Goal: Use online tool/utility: Utilize a website feature to perform a specific function

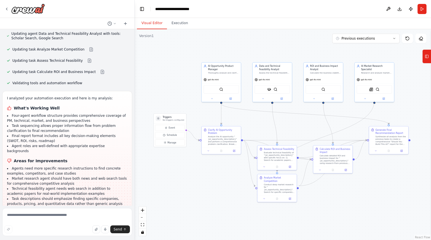
click at [314, 216] on div ".deletable-edge-delete-btn { width: 20px; height: 20px; border: 0px solid #ffff…" at bounding box center [283, 134] width 296 height 211
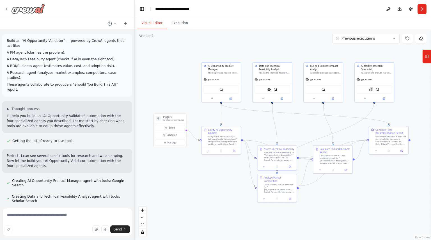
click at [7, 8] on icon at bounding box center [6, 9] width 4 height 4
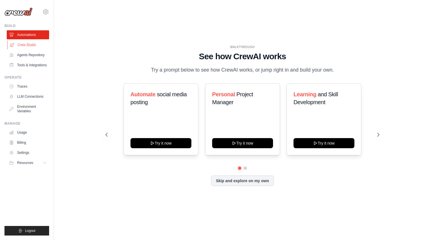
click at [26, 46] on link "Crew Studio" at bounding box center [28, 44] width 42 height 9
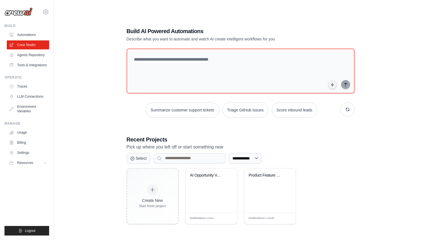
scroll to position [11, 0]
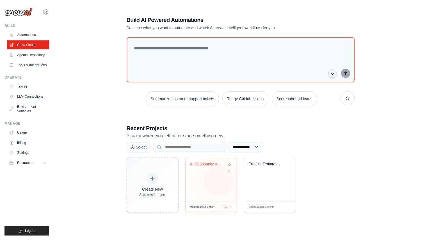
click at [219, 181] on div "AI Opportunity Validator" at bounding box center [210, 179] width 51 height 44
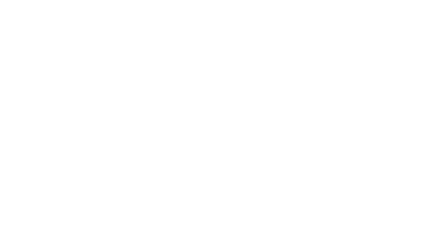
click at [204, 0] on html at bounding box center [215, 0] width 431 height 0
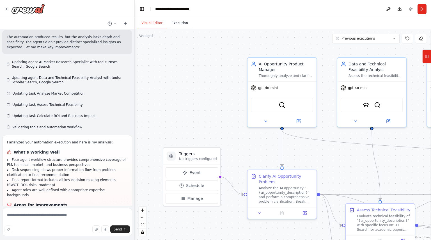
scroll to position [580, 0]
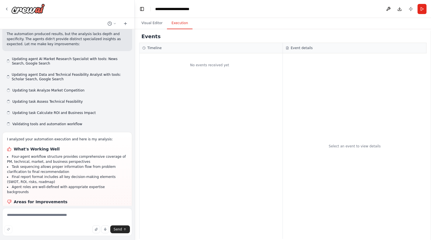
click at [180, 21] on button "Execution" at bounding box center [180, 23] width 26 height 12
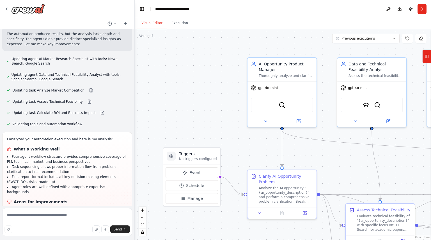
click at [156, 25] on button "Visual Editor" at bounding box center [152, 23] width 30 height 12
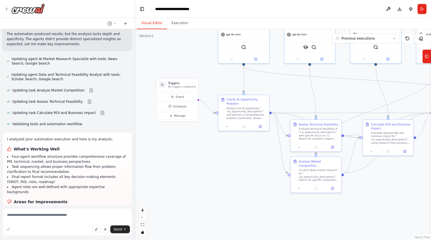
drag, startPoint x: 208, startPoint y: 217, endPoint x: 178, endPoint y: 142, distance: 80.8
click at [178, 142] on div ".deletable-edge-delete-btn { width: 20px; height: 20px; border: 0px solid #ffff…" at bounding box center [283, 134] width 296 height 211
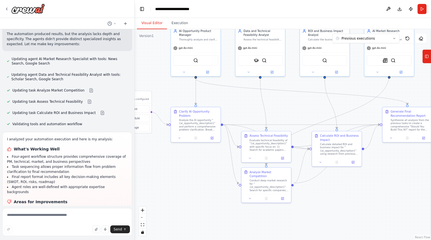
drag, startPoint x: 376, startPoint y: 174, endPoint x: 337, endPoint y: 185, distance: 41.3
click at [337, 185] on div ".deletable-edge-delete-btn { width: 20px; height: 20px; border: 0px solid #ffff…" at bounding box center [283, 134] width 296 height 211
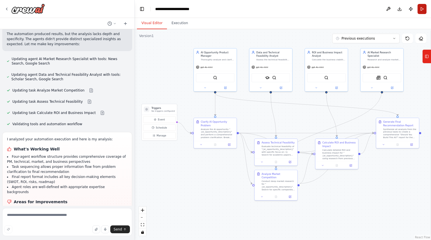
click at [422, 8] on button "Run" at bounding box center [421, 9] width 9 height 10
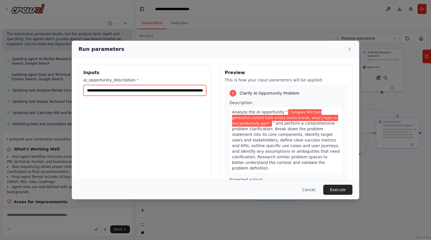
click at [181, 92] on input "**********" at bounding box center [144, 90] width 123 height 11
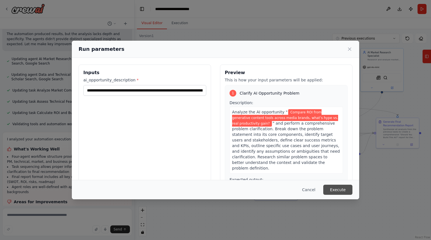
click at [338, 190] on button "Execute" at bounding box center [337, 190] width 29 height 10
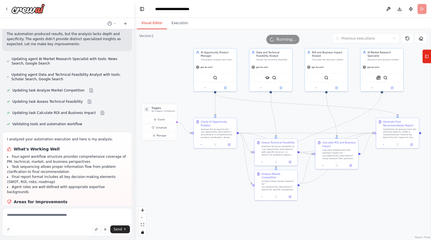
click at [153, 23] on button "Visual Editor" at bounding box center [152, 23] width 30 height 12
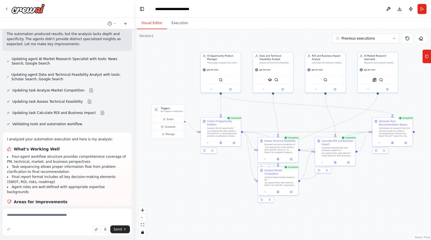
scroll to position [620, 0]
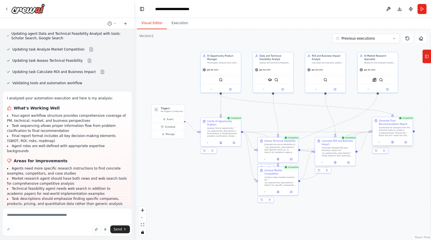
click at [392, 128] on div "Synthesize all analysis from the previous tasks to create a comprehensive "Shou…" at bounding box center [395, 131] width 32 height 10
click at [393, 142] on icon at bounding box center [393, 142] width 2 height 2
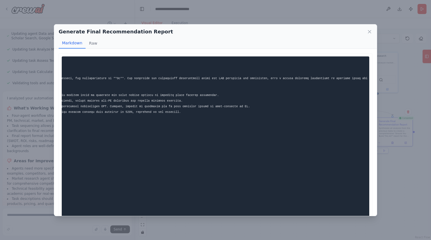
scroll to position [0, 0]
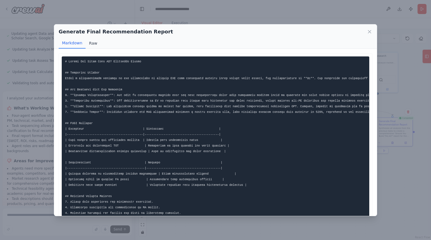
click at [94, 44] on button "Raw" at bounding box center [93, 43] width 15 height 11
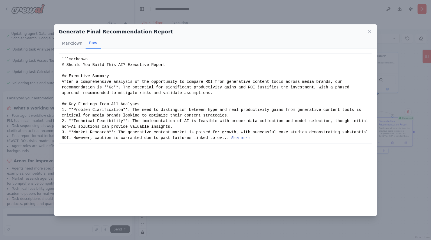
click at [231, 137] on button "Show more" at bounding box center [240, 138] width 18 height 4
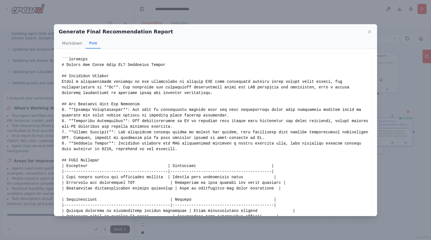
scroll to position [179, 0]
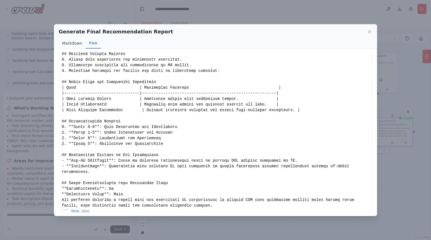
click at [72, 43] on button "Markdown" at bounding box center [72, 43] width 27 height 11
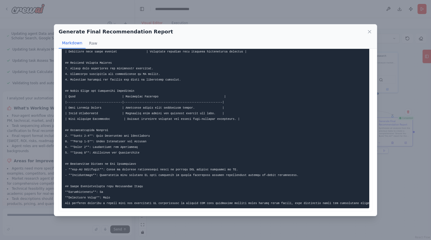
scroll to position [139, 0]
click at [369, 29] on icon at bounding box center [370, 32] width 6 height 6
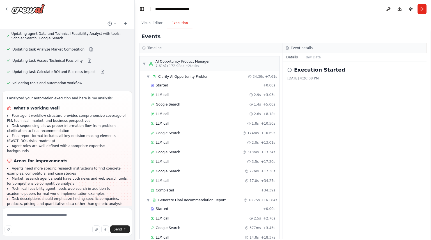
click at [181, 20] on button "Execution" at bounding box center [180, 23] width 26 height 12
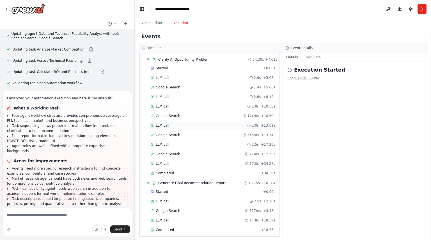
scroll to position [0, 0]
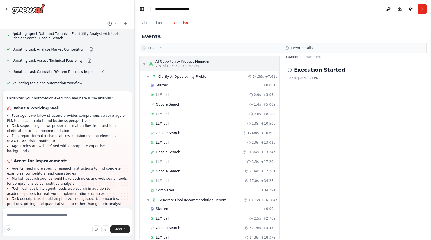
click at [190, 63] on div "AI Opportunity Product Manager" at bounding box center [182, 61] width 54 height 4
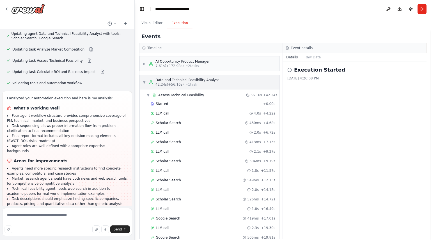
click at [174, 79] on div "Data and Technical Feasibility Analyst" at bounding box center [186, 80] width 63 height 4
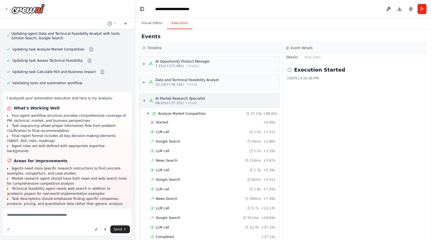
click at [195, 96] on div "AI Market Research Specialist" at bounding box center [180, 98] width 50 height 4
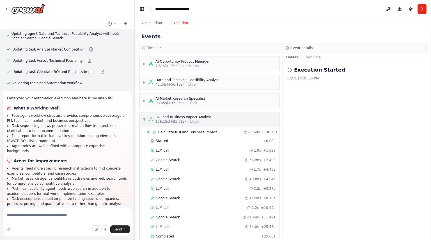
click at [187, 116] on div "ROI and Business Impact Analyst" at bounding box center [183, 117] width 56 height 4
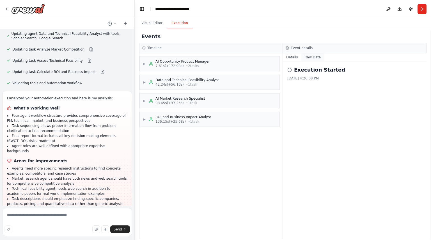
click at [315, 58] on button "Raw Data" at bounding box center [312, 57] width 23 height 8
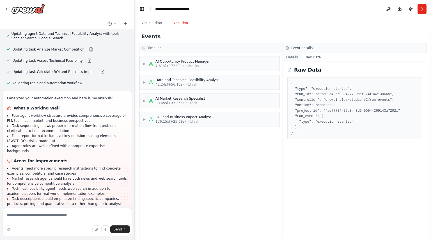
click at [295, 59] on button "Details" at bounding box center [292, 57] width 19 height 8
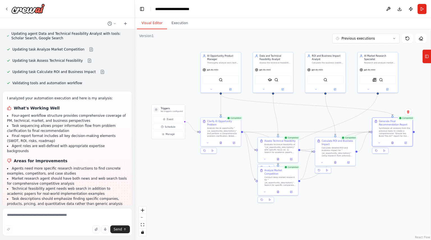
click at [150, 22] on button "Visual Editor" at bounding box center [152, 23] width 30 height 12
click at [392, 142] on button at bounding box center [394, 142] width 14 height 4
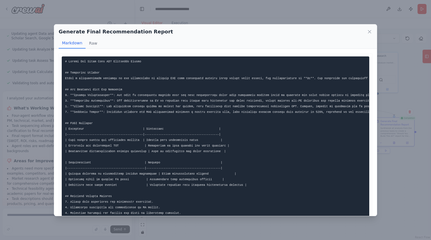
scroll to position [139, 0]
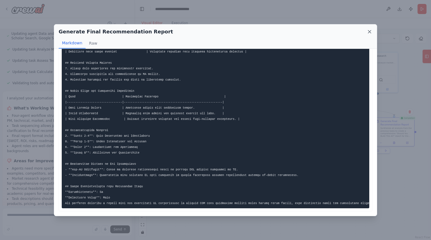
click at [368, 30] on icon at bounding box center [370, 32] width 6 height 6
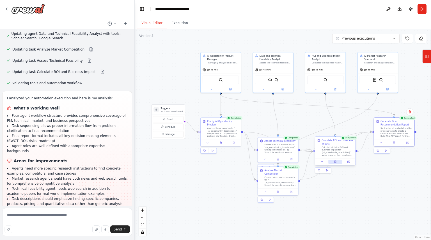
click at [335, 161] on icon at bounding box center [335, 161] width 0 height 0
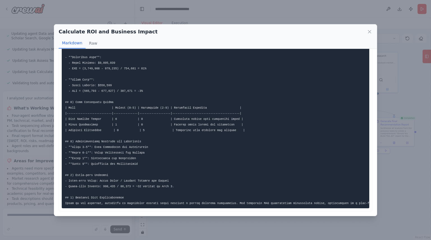
scroll to position [0, 0]
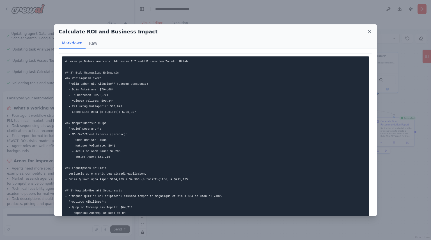
click at [368, 31] on icon at bounding box center [370, 32] width 6 height 6
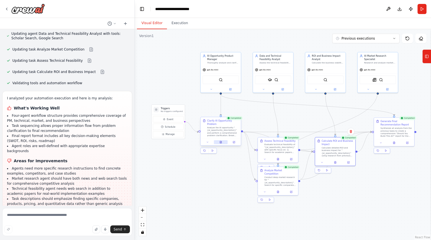
click at [220, 144] on button at bounding box center [221, 142] width 14 height 4
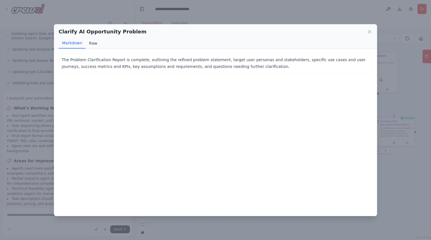
click at [90, 43] on button "Raw" at bounding box center [93, 43] width 15 height 11
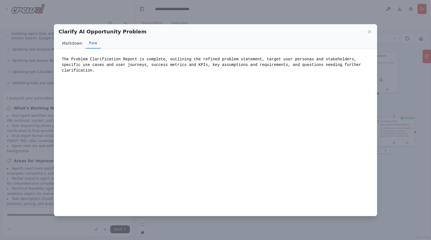
click at [73, 45] on button "Markdown" at bounding box center [72, 43] width 27 height 11
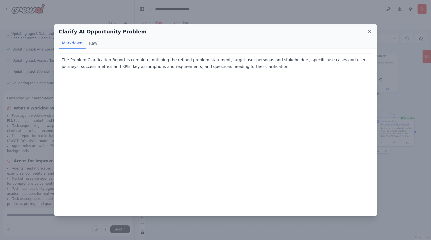
click at [371, 30] on icon at bounding box center [370, 32] width 6 height 6
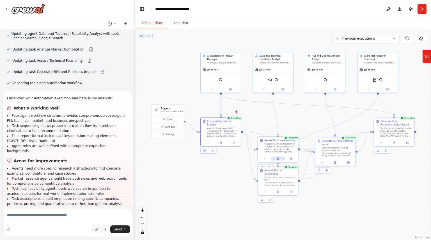
click at [277, 159] on icon at bounding box center [278, 158] width 2 height 2
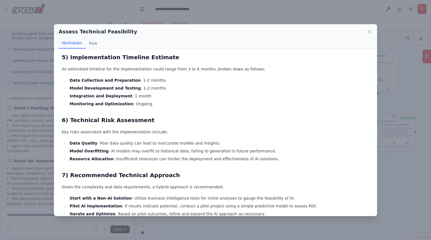
scroll to position [272, 0]
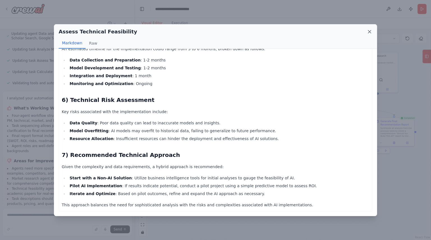
click at [370, 30] on icon at bounding box center [370, 32] width 6 height 6
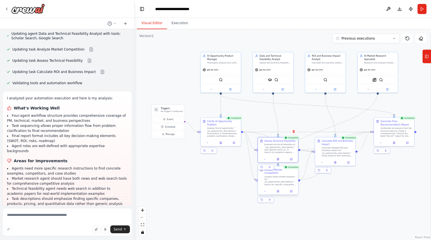
click at [278, 190] on div at bounding box center [278, 191] width 40 height 7
click at [278, 190] on icon at bounding box center [278, 191] width 2 height 2
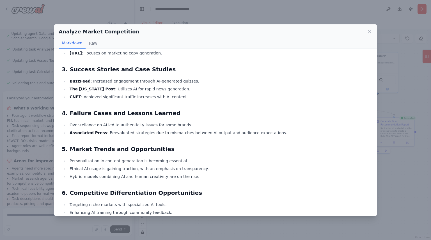
scroll to position [114, 0]
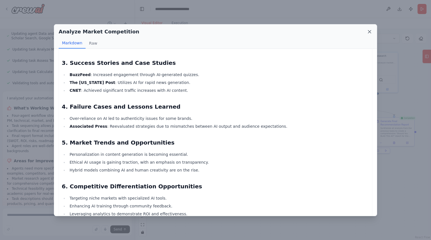
click at [369, 32] on icon at bounding box center [370, 32] width 6 height 6
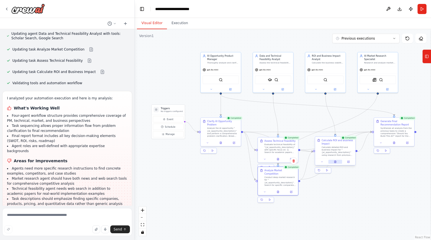
click at [336, 164] on button at bounding box center [335, 162] width 14 height 4
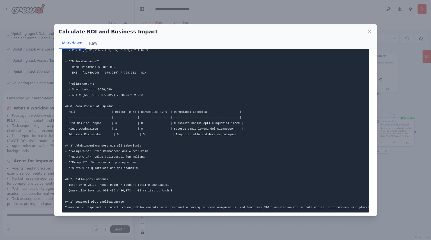
scroll to position [212, 0]
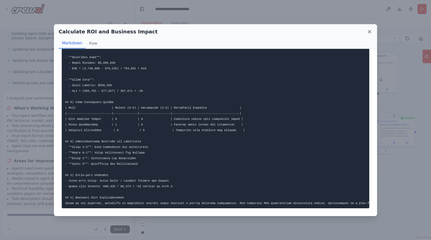
click at [369, 32] on icon at bounding box center [369, 31] width 3 height 3
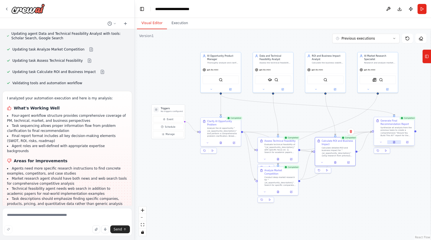
click at [394, 142] on icon at bounding box center [394, 142] width 1 height 0
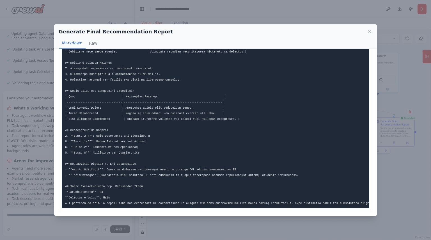
scroll to position [0, 0]
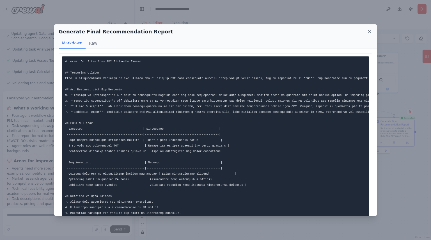
click at [368, 31] on icon at bounding box center [370, 32] width 6 height 6
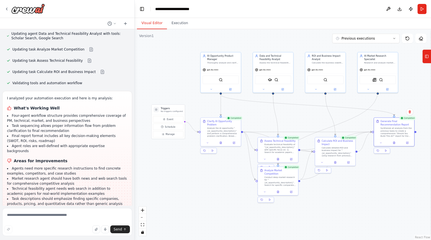
click at [368, 31] on div ".deletable-edge-delete-btn { width: 20px; height: 20px; border: 0px solid #ffff…" at bounding box center [283, 134] width 296 height 211
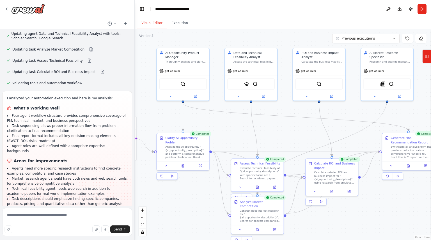
drag, startPoint x: 245, startPoint y: 185, endPoint x: 295, endPoint y: 121, distance: 81.4
click at [295, 121] on div ".deletable-edge-delete-btn { width: 20px; height: 20px; border: 0px solid #ffff…" at bounding box center [283, 134] width 296 height 211
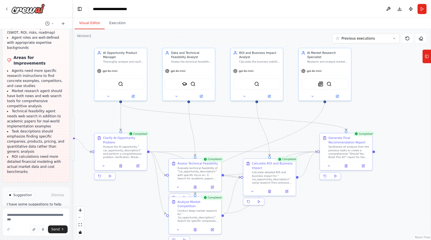
scroll to position [1157, 0]
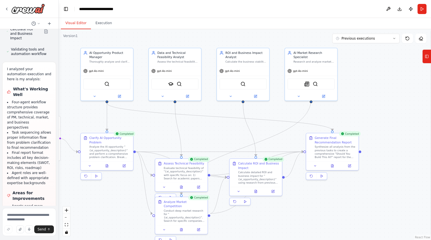
drag, startPoint x: 134, startPoint y: 79, endPoint x: 19, endPoint y: 96, distance: 116.3
click at [19, 96] on div "Build an “AI Opportunity Validator” — powered by CrewAI agents that act like: A…" at bounding box center [29, 120] width 59 height 240
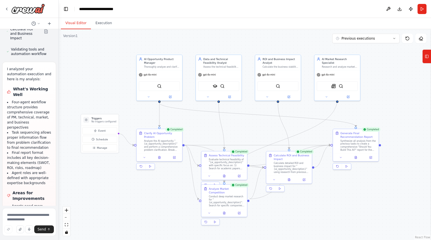
drag, startPoint x: 202, startPoint y: 125, endPoint x: 245, endPoint y: 123, distance: 43.5
click at [245, 123] on div ".deletable-edge-delete-btn { width: 20px; height: 20px; border: 0px solid #ffff…" at bounding box center [245, 134] width 372 height 211
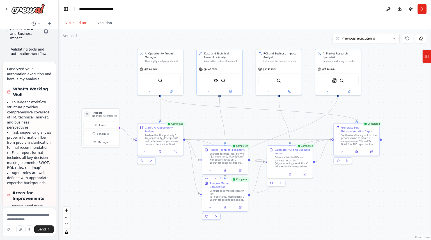
drag, startPoint x: 287, startPoint y: 205, endPoint x: 288, endPoint y: 199, distance: 5.4
click at [288, 199] on div ".deletable-edge-delete-btn { width: 20px; height: 20px; border: 0px solid #ffff…" at bounding box center [245, 134] width 372 height 211
click at [160, 152] on icon at bounding box center [160, 151] width 2 height 3
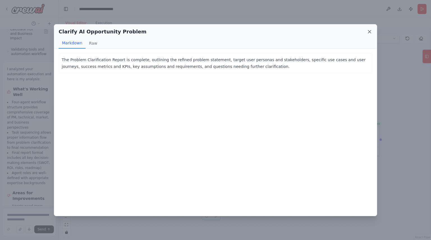
click at [372, 33] on icon at bounding box center [370, 32] width 6 height 6
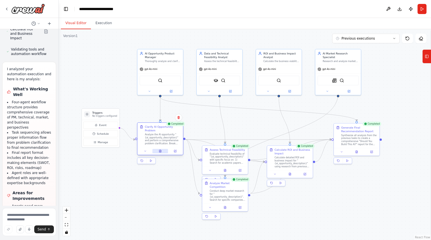
click at [160, 153] on button at bounding box center [160, 151] width 16 height 4
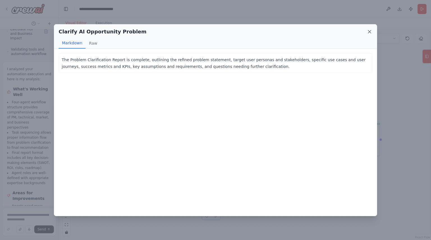
click at [368, 31] on icon at bounding box center [370, 32] width 6 height 6
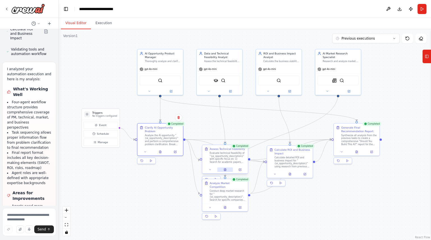
click at [223, 171] on button at bounding box center [225, 169] width 16 height 4
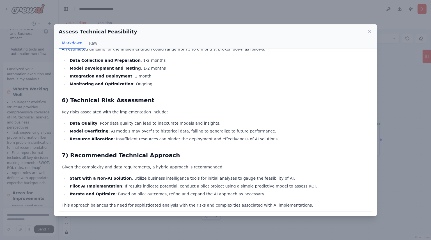
scroll to position [272, 0]
click at [371, 33] on icon at bounding box center [370, 32] width 6 height 6
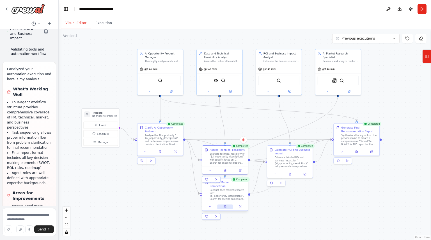
click at [224, 205] on icon at bounding box center [225, 206] width 2 height 3
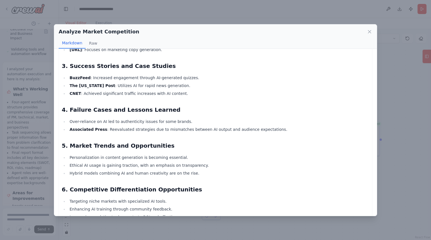
scroll to position [114, 0]
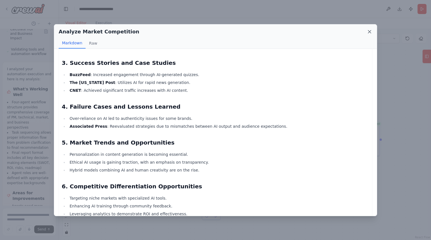
click at [370, 33] on icon at bounding box center [370, 32] width 6 height 6
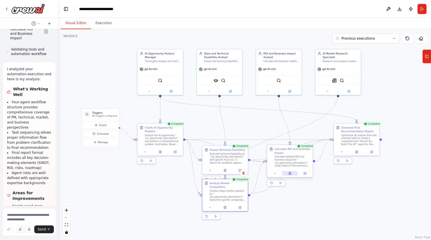
click at [289, 174] on icon at bounding box center [289, 173] width 3 height 3
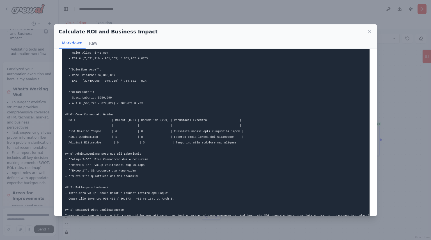
scroll to position [212, 0]
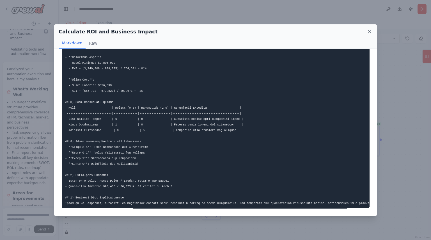
click at [369, 29] on icon at bounding box center [370, 32] width 6 height 6
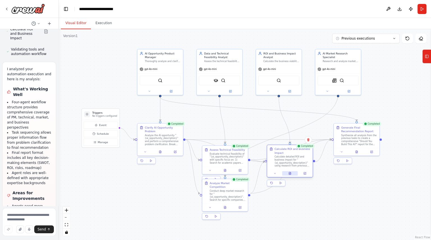
click at [290, 173] on icon at bounding box center [289, 173] width 1 height 0
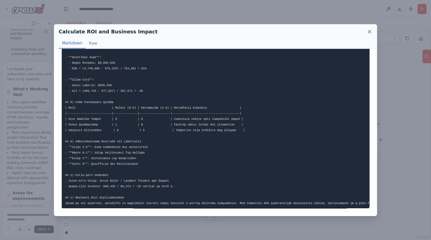
click at [371, 31] on icon at bounding box center [370, 32] width 6 height 6
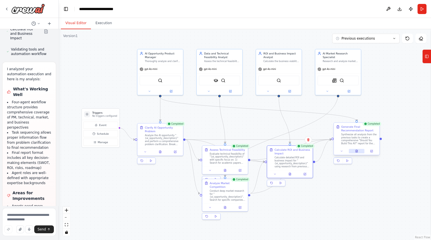
click at [357, 152] on button at bounding box center [357, 151] width 16 height 4
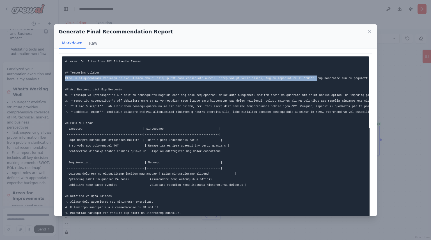
drag, startPoint x: 63, startPoint y: 77, endPoint x: 297, endPoint y: 78, distance: 233.4
click at [297, 78] on pre at bounding box center [215, 198] width 307 height 285
click at [282, 78] on code at bounding box center [330, 199] width 530 height 278
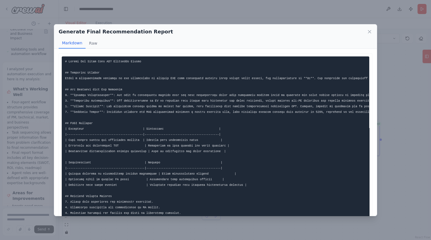
scroll to position [0, 0]
click at [370, 29] on icon at bounding box center [370, 32] width 6 height 6
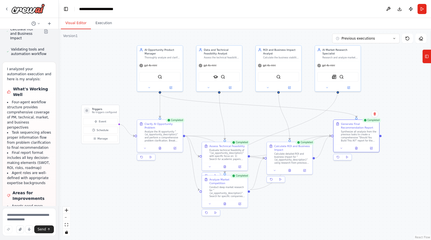
drag, startPoint x: 304, startPoint y: 202, endPoint x: 304, endPoint y: 198, distance: 3.9
click at [304, 198] on div ".deletable-edge-delete-btn { width: 20px; height: 20px; border: 0px solid #ffff…" at bounding box center [245, 134] width 372 height 211
click at [356, 189] on div ".deletable-edge-delete-btn { width: 20px; height: 20px; border: 0px solid #ffff…" at bounding box center [245, 134] width 372 height 211
click at [176, 147] on icon at bounding box center [174, 147] width 3 height 3
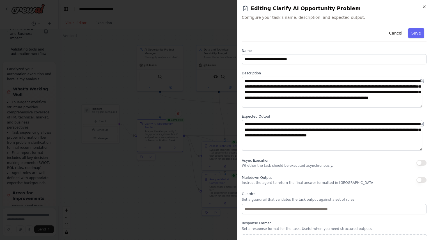
scroll to position [12, 0]
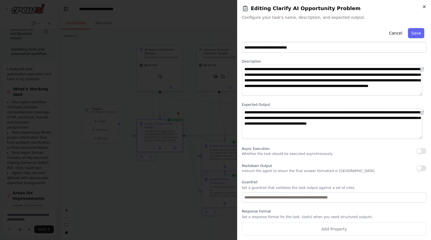
click at [425, 6] on icon "button" at bounding box center [424, 6] width 4 height 4
